Goal: Information Seeking & Learning: Understand process/instructions

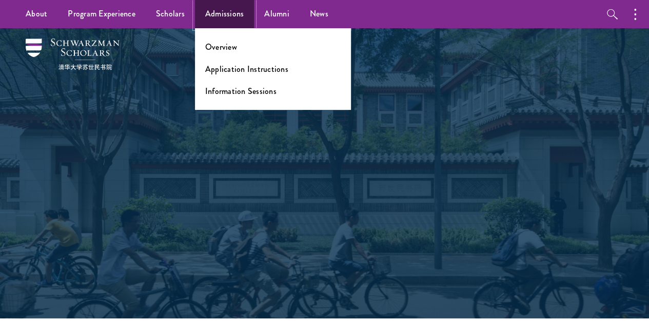
click at [218, 7] on link "Admissions" at bounding box center [224, 14] width 59 height 28
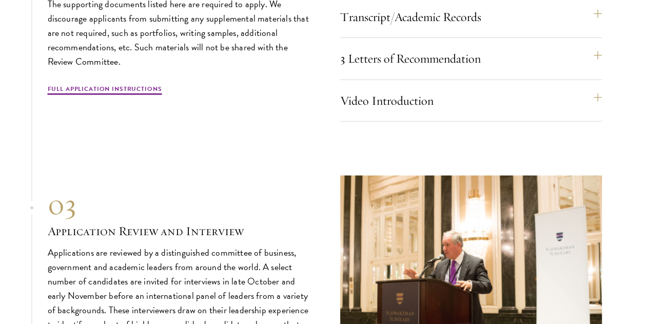
scroll to position [3237, 0]
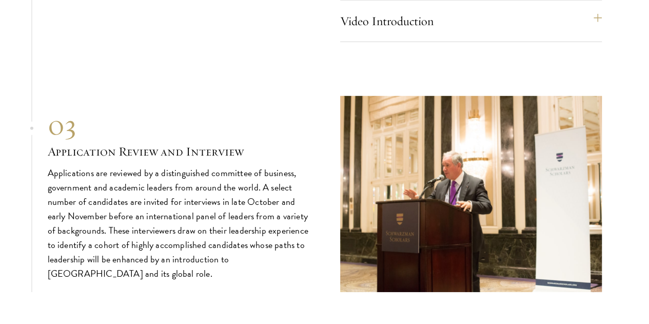
scroll to position [3444, 0]
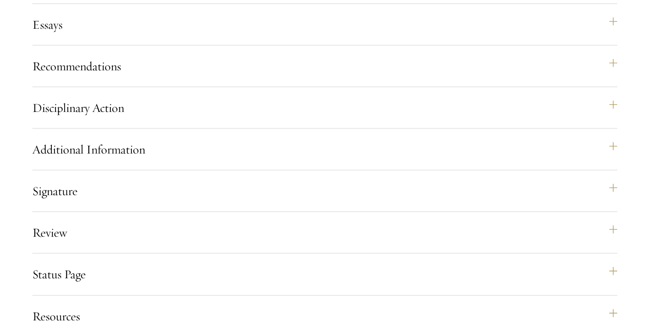
scroll to position [1118, 0]
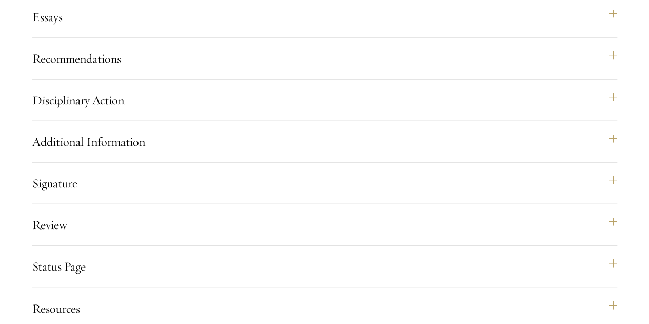
click at [0, 0] on div "Will you have earned an undergraduate degree by [DATE]? Yes No" at bounding box center [0, 0] width 0 height 0
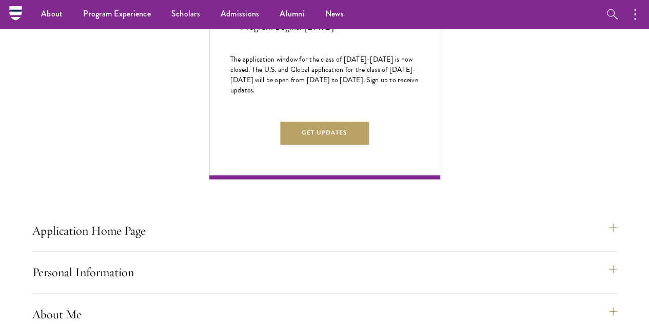
scroll to position [572, 0]
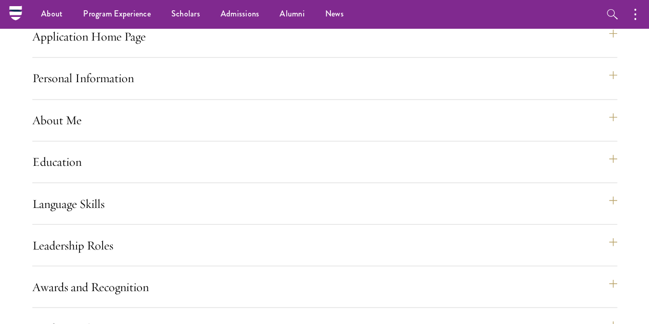
scroll to position [727, 0]
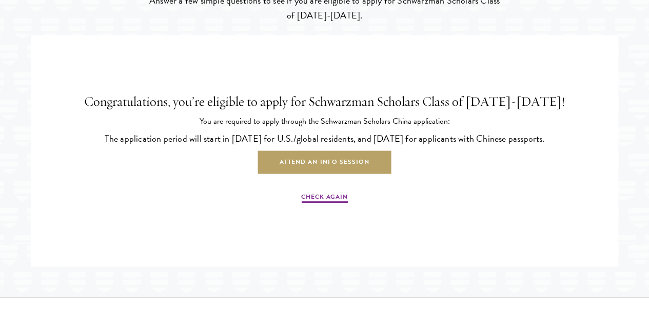
scroll to position [1939, 0]
